Goal: Find specific page/section: Find specific page/section

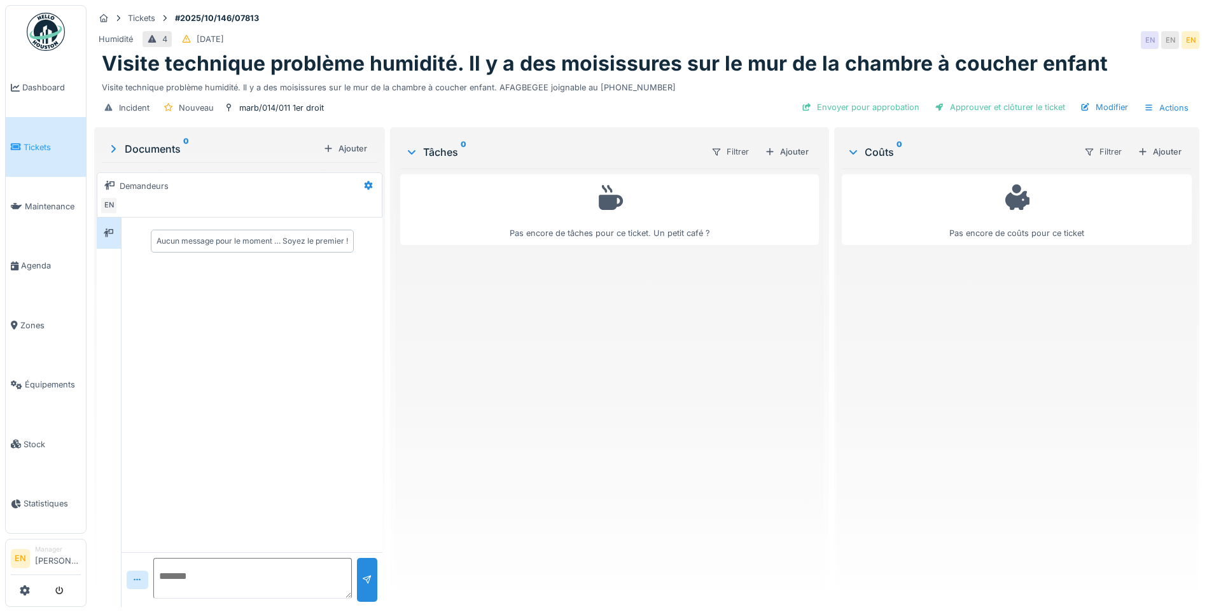
click at [554, 428] on div "Pas encore de tâches pour ce ticket. Un petit café ?" at bounding box center [609, 383] width 419 height 428
click at [588, 391] on div "Pas encore de tâches pour ce ticket. Un petit café ?" at bounding box center [609, 383] width 419 height 428
click at [606, 420] on div "Pas encore de tâches pour ce ticket. Un petit café ?" at bounding box center [609, 383] width 419 height 428
drag, startPoint x: 583, startPoint y: 464, endPoint x: 482, endPoint y: 539, distance: 125.9
click at [579, 464] on div "Pas encore de tâches pour ce ticket. Un petit café ?" at bounding box center [609, 383] width 419 height 428
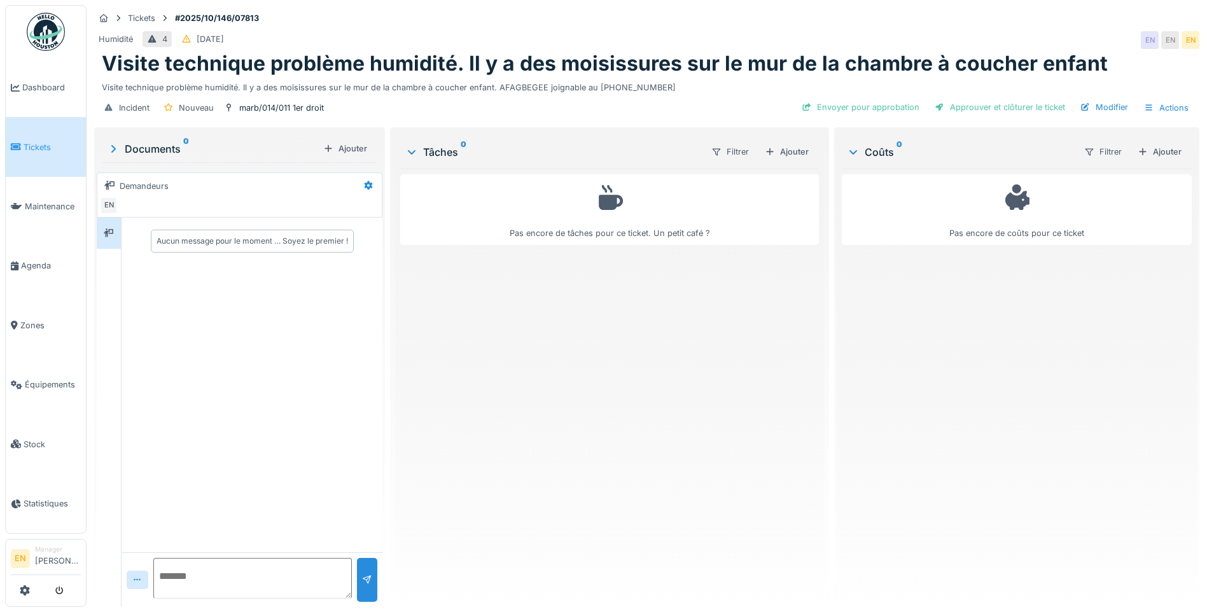
click at [681, 469] on div "Pas encore de tâches pour ce ticket. Un petit café ?" at bounding box center [609, 383] width 419 height 428
click at [448, 79] on div "Visite technique problème humidité. Il y a des moisissures sur le mur de la cha…" at bounding box center [647, 84] width 1090 height 17
click at [497, 450] on div "Pas encore de tâches pour ce ticket. Un petit café ?" at bounding box center [609, 383] width 419 height 428
click at [107, 237] on icon at bounding box center [109, 232] width 10 height 9
click at [103, 205] on div "EN" at bounding box center [109, 206] width 18 height 18
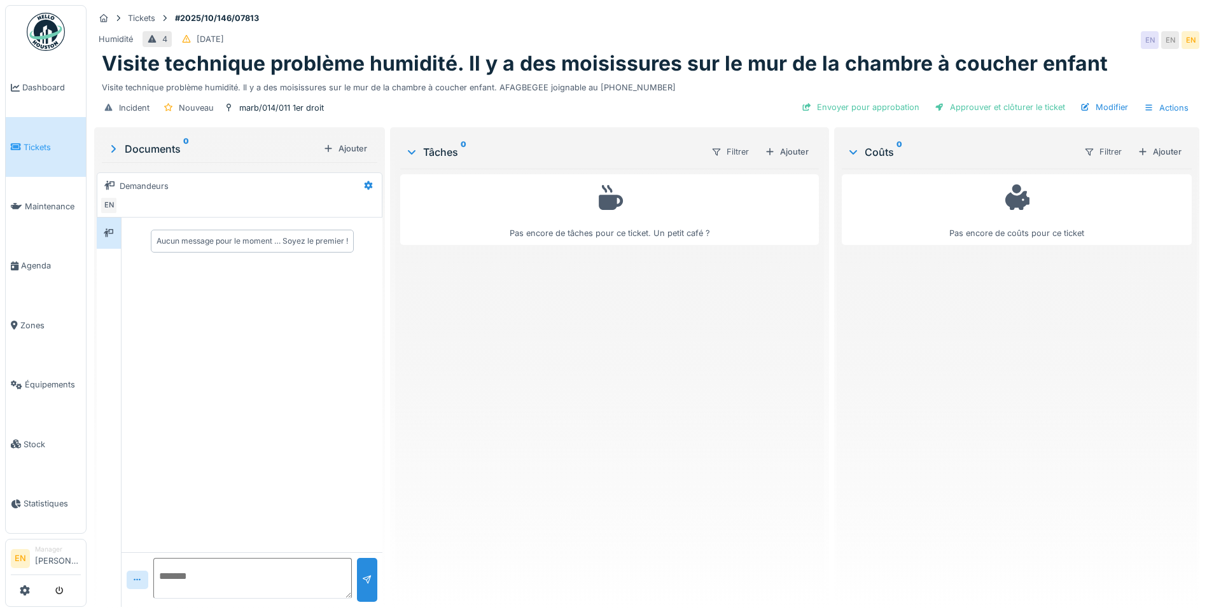
click at [123, 240] on div "Aucun message pour le moment … Soyez le premier !" at bounding box center [251, 242] width 261 height 48
click at [656, 441] on div "Pas encore de tâches pour ce ticket. Un petit café ?" at bounding box center [609, 383] width 419 height 428
drag, startPoint x: 646, startPoint y: 452, endPoint x: 639, endPoint y: 353, distance: 98.9
click at [646, 451] on div "Pas encore de tâches pour ce ticket. Un petit café ?" at bounding box center [609, 383] width 419 height 428
